Goal: Book appointment/travel/reservation

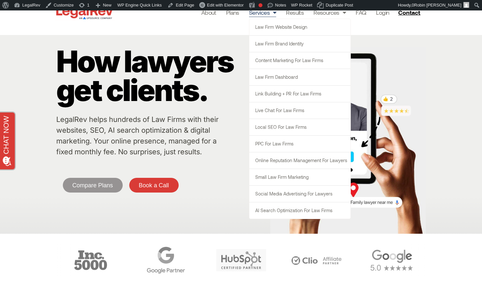
click at [271, 13] on span "Menu" at bounding box center [272, 12] width 7 height 12
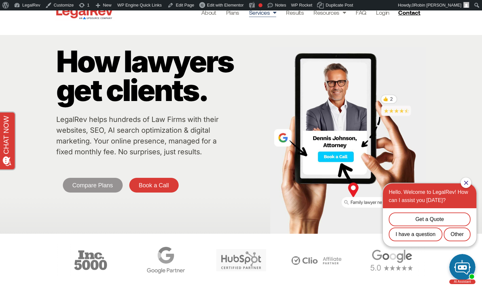
click at [274, 13] on span "Menu" at bounding box center [272, 12] width 7 height 12
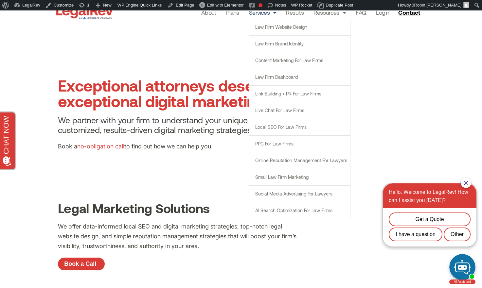
click at [196, 153] on div "Book a no-obligation call to find out how we can help you.​" at bounding box center [204, 149] width 292 height 14
